Goal: Task Accomplishment & Management: Manage account settings

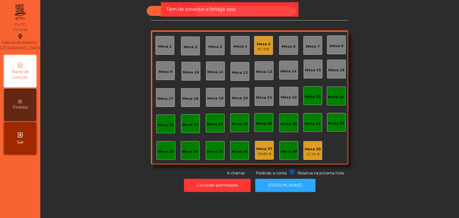
click at [29, 147] on div "exit_to_app Sair" at bounding box center [20, 138] width 32 height 32
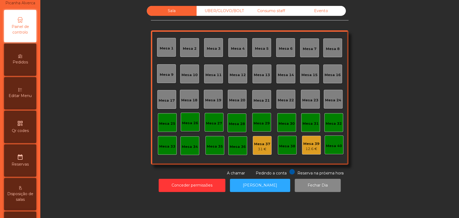
scroll to position [148, 0]
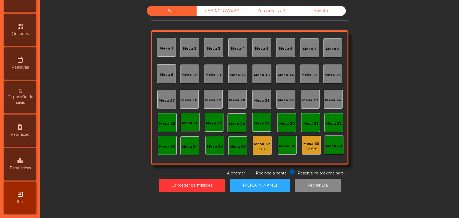
click at [22, 159] on icon "leaderboard" at bounding box center [20, 161] width 6 height 6
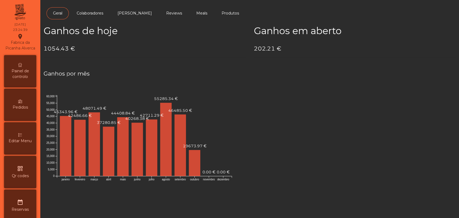
click at [17, 60] on div "Painel de controlo Pedidos Editar Menu qr_code Qr codes date_range Reservas Dis…" at bounding box center [20, 206] width 35 height 304
click at [15, 76] on span "Painel de controlo" at bounding box center [20, 73] width 30 height 11
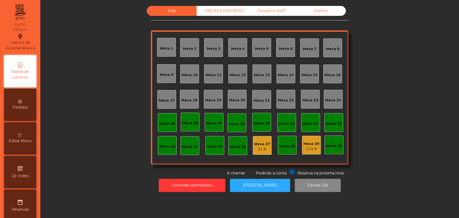
click at [315, 19] on div "Sala UBER/GLOVO/BOLT Consumo staff Evento Mesa 1 Mesa 2 Mesa 3 Mesa 4 Mesa 5 Me…" at bounding box center [250, 91] width 198 height 170
click at [316, 13] on div "Evento" at bounding box center [321, 11] width 50 height 10
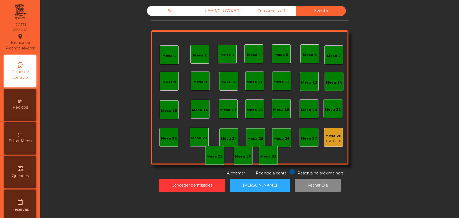
click at [334, 142] on div "158.61 €" at bounding box center [333, 140] width 17 height 5
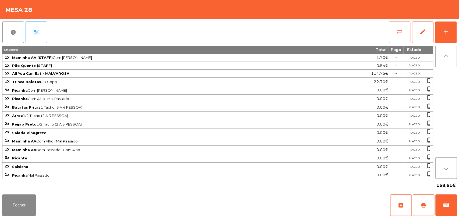
click at [403, 31] on button "sync_alt" at bounding box center [400, 33] width 22 height 22
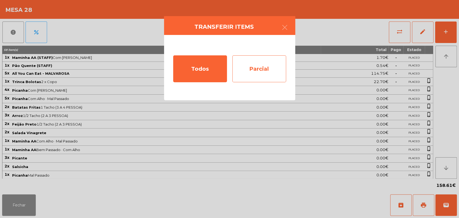
click at [267, 74] on div "Parcial" at bounding box center [259, 68] width 54 height 27
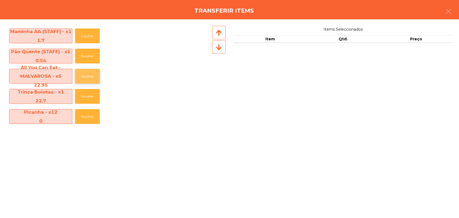
click at [86, 76] on button "Escolher" at bounding box center [87, 76] width 25 height 15
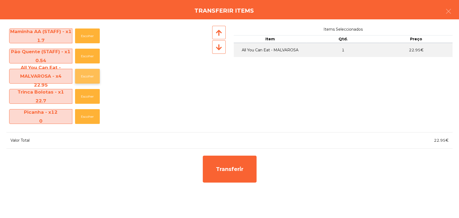
click at [86, 76] on button "Escolher" at bounding box center [87, 76] width 25 height 15
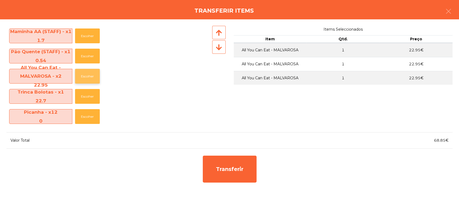
click at [86, 76] on button "Escolher" at bounding box center [87, 76] width 25 height 15
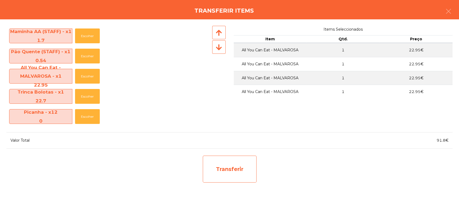
click at [239, 178] on div "Transferir" at bounding box center [230, 169] width 54 height 27
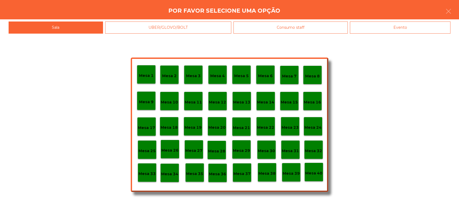
click at [269, 153] on p "Mesa 30" at bounding box center [266, 151] width 17 height 6
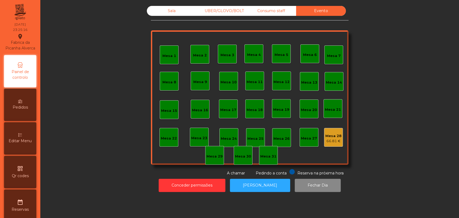
click at [339, 142] on div "Mesa 28 66.81 €" at bounding box center [333, 137] width 19 height 19
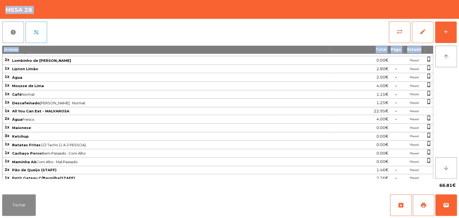
scroll to position [158, 0]
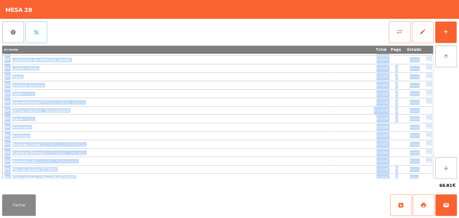
drag, startPoint x: 5, startPoint y: 59, endPoint x: 423, endPoint y: 176, distance: 434.2
click at [423, 176] on tbody "1x Maminha AA (STAFF) Com Alho · Médio 1.70€ - Placed 1x Pão Quente (STAFF) 0.5…" at bounding box center [217, 38] width 430 height 286
copy tbody "1x Maminha AA (STAFF) Com Alho · Médio 1.70€ - Placed 1x Pão Quente (STAFF) 0.5…"
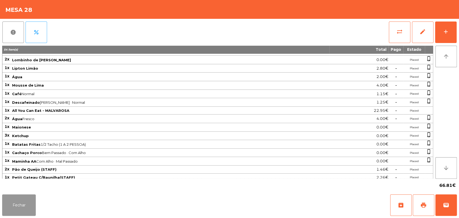
drag, startPoint x: 15, startPoint y: 198, endPoint x: 21, endPoint y: 196, distance: 6.5
click at [15, 198] on button "Fechar" at bounding box center [19, 205] width 34 height 22
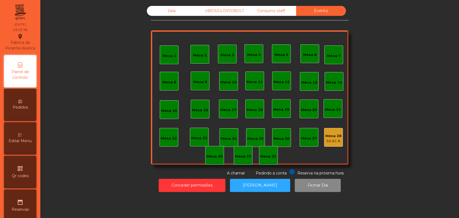
click at [184, 16] on div "Sala" at bounding box center [172, 11] width 50 height 10
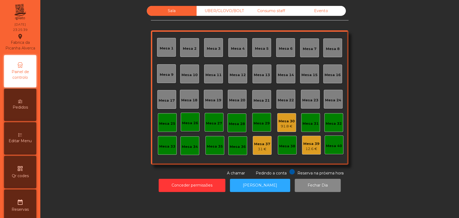
click at [282, 127] on div "91.8 €" at bounding box center [286, 126] width 16 height 5
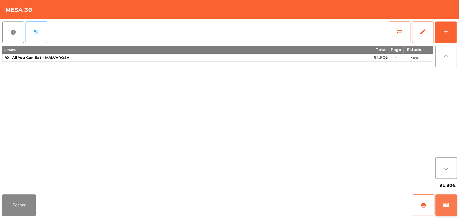
click at [446, 212] on button "wallet" at bounding box center [446, 205] width 22 height 22
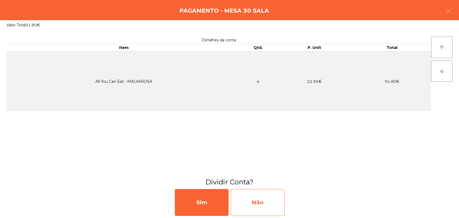
click at [235, 204] on div "Não" at bounding box center [258, 202] width 54 height 27
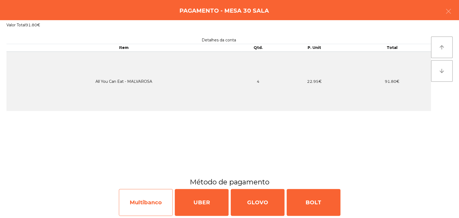
click at [142, 202] on div "Multibanco" at bounding box center [146, 202] width 54 height 27
select select "**"
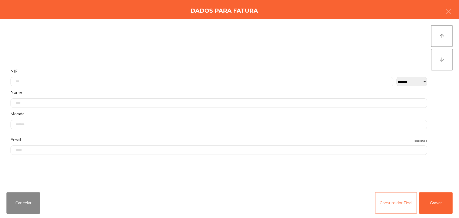
click at [381, 201] on button "Consumidor Final" at bounding box center [396, 203] width 42 height 22
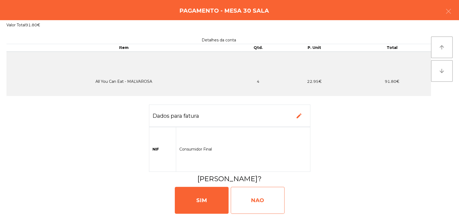
click at [253, 203] on div "NAO" at bounding box center [258, 200] width 54 height 27
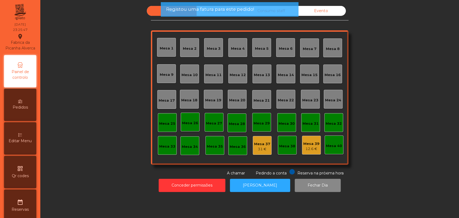
click at [271, 16] on div "Registou uma fatura para este pedido!" at bounding box center [229, 9] width 138 height 15
click at [278, 13] on div "Registou uma fatura para este pedido!" at bounding box center [229, 9] width 138 height 15
click at [285, 11] on div "Registou uma fatura para este pedido!" at bounding box center [229, 9] width 127 height 7
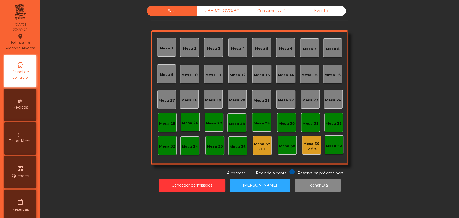
click at [282, 12] on div "Consumo staff" at bounding box center [271, 11] width 50 height 10
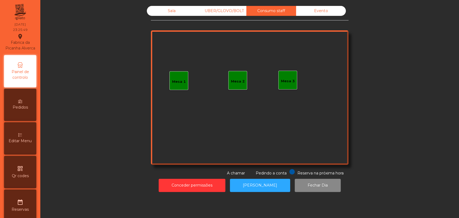
click at [320, 12] on div "Evento" at bounding box center [321, 11] width 50 height 10
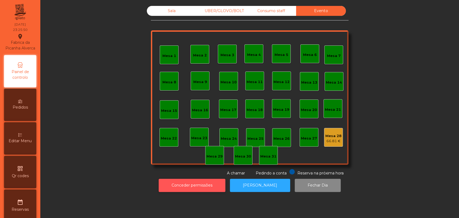
click at [174, 184] on button "Conceder permissões" at bounding box center [192, 185] width 67 height 13
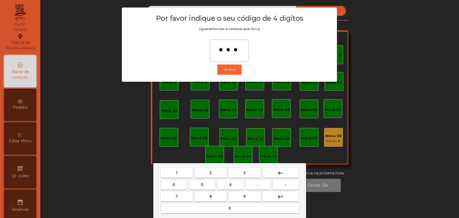
type input "****"
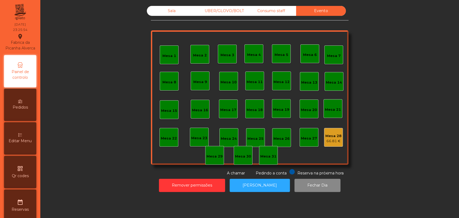
click at [327, 148] on div "Mesa 1 Mesa 2 Mesa 3 Mesa 4 Mesa 5 Mesa 6 Mesa 7 Mesa 8 Mesa 9 Mesa 10 Mesa 11 …" at bounding box center [250, 97] width 198 height 134
click at [327, 144] on div "Mesa 28 66.81 €" at bounding box center [333, 137] width 19 height 19
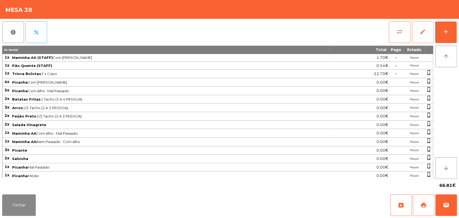
click at [428, 33] on button "edit" at bounding box center [423, 33] width 22 height 22
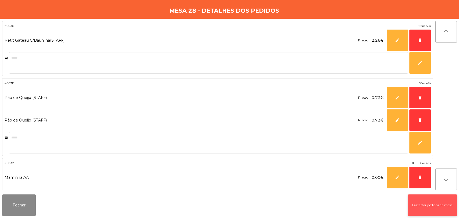
click at [427, 209] on button "Discartar pedidos da mesa" at bounding box center [432, 205] width 49 height 22
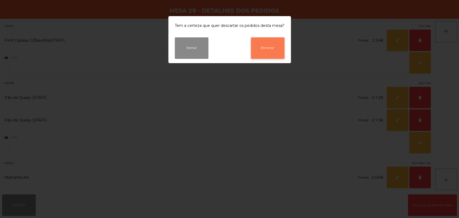
click at [265, 50] on button "Eliminar" at bounding box center [268, 48] width 34 height 22
